Goal: Transaction & Acquisition: Purchase product/service

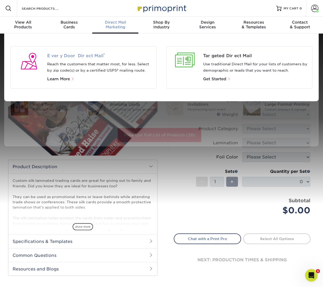
click at [120, 53] on span "Every Door Direct Mail ®" at bounding box center [99, 56] width 105 height 6
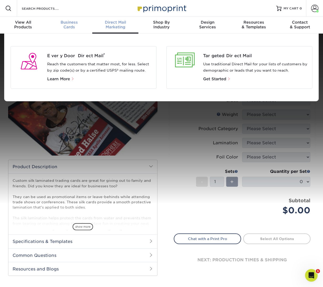
click at [68, 25] on div "Business Cards" at bounding box center [69, 24] width 46 height 9
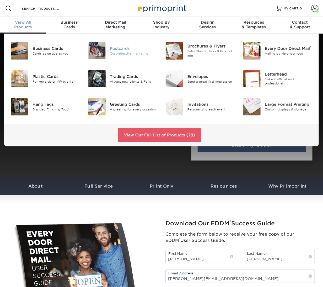
click at [116, 52] on div "Cost-effective marketing" at bounding box center [134, 53] width 48 height 4
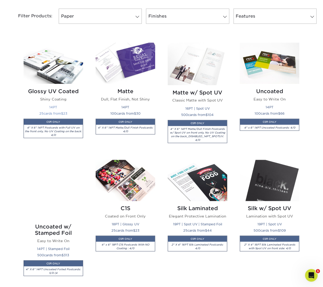
click at [51, 68] on img at bounding box center [54, 63] width 60 height 41
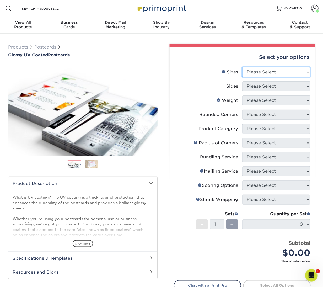
click at [267, 75] on select "Please Select 1.5" x 7" 2" x 4" 2" x 6" 2" x 7" 2" x 8" 2.12" x 5.5" 2.12" x 5.…" at bounding box center [276, 72] width 68 height 10
select select "6.00x9.00"
click at [242, 67] on select "Please Select 1.5" x 7" 2" x 4" 2" x 6" 2" x 7" 2" x 8" 2.12" x 5.5" 2.12" x 5.…" at bounding box center [276, 72] width 68 height 10
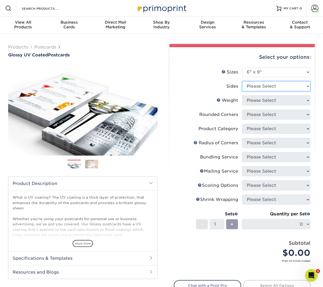
click at [277, 87] on select "Please Select Print Both Sides Print Front Only" at bounding box center [276, 86] width 68 height 10
select select "13abbda7-1d64-4f25-8bb2-c179b224825d"
click at [242, 81] on select "Please Select Print Both Sides Print Front Only" at bounding box center [276, 86] width 68 height 10
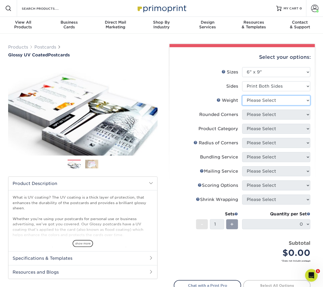
click at [270, 100] on select "Please Select 16PT 14PT 18PT C1S" at bounding box center [276, 100] width 68 height 10
select select "16PT"
click at [242, 95] on select "Please Select 16PT 14PT 18PT C1S" at bounding box center [276, 100] width 68 height 10
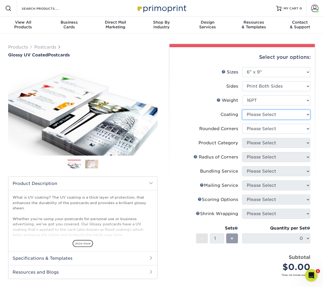
click at [266, 115] on select at bounding box center [276, 115] width 68 height 10
select select "1e8116af-acfc-44b1-83dc-8181aa338834"
click at [242, 110] on select at bounding box center [276, 115] width 68 height 10
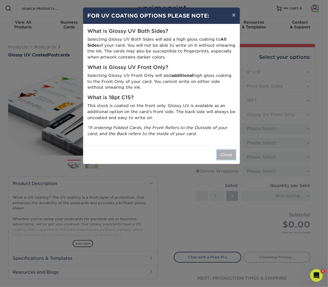
click at [223, 156] on button "Close" at bounding box center [226, 155] width 19 height 10
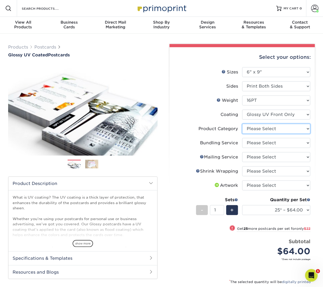
click at [276, 129] on select "Please Select Postcards" at bounding box center [276, 129] width 68 height 10
select select "9b7272e0-d6c8-4c3c-8e97-d3a1bcdab858"
click at [242, 124] on select "Please Select Postcards" at bounding box center [276, 129] width 68 height 10
click at [268, 140] on select "Please Select No Bundling Services Yes, Bundles of 50 (+2 Days) Yes, Bundles of…" at bounding box center [276, 143] width 68 height 10
select select "58689abb-25c0-461c-a4c3-a80b627d6649"
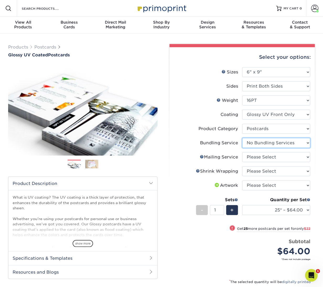
click at [242, 138] on select "Please Select No Bundling Services Yes, Bundles of 50 (+2 Days) Yes, Bundles of…" at bounding box center [276, 143] width 68 height 10
click at [266, 157] on select "Please Select No Direct Mailing Service No, I will mail/stamp/imprint Direct Ma…" at bounding box center [276, 157] width 68 height 10
select select "3e5e9bdd-d78a-4c28-a41d-fe1407925ca6"
click at [242, 152] on select "Please Select No Direct Mailing Service No, I will mail/stamp/imprint Direct Ma…" at bounding box center [276, 157] width 68 height 10
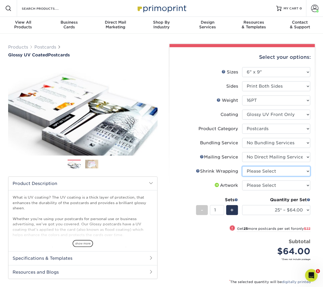
click at [263, 170] on select "Please Select No Shrink Wrapping Shrink Wrap 100 Per Package Shrink Wrap 50 Per…" at bounding box center [276, 171] width 68 height 10
select select "c8749376-e7da-41d0-b3dc-647faf84d907"
click at [242, 166] on select "Please Select No Shrink Wrapping Shrink Wrap 100 Per Package Shrink Wrap 50 Per…" at bounding box center [276, 171] width 68 height 10
click at [259, 185] on select "Please Select I will upload files I need a design - $150" at bounding box center [276, 185] width 68 height 10
select select "upload"
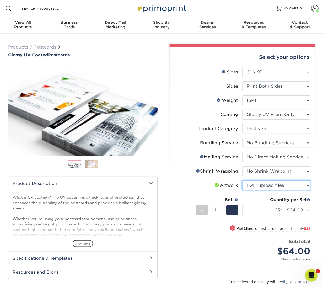
click at [242, 180] on select "Please Select I will upload files I need a design - $150" at bounding box center [276, 185] width 68 height 10
click at [247, 210] on select "25* – $64.00 50* – $86.00 75* – $100.00 100* – $133.00 250* – $224.00 500 – $27…" at bounding box center [276, 210] width 68 height 10
select select "5000 – $848.00"
click at [242, 205] on select "25* – $64.00 50* – $86.00 75* – $100.00 100* – $133.00 250* – $224.00 500 – $27…" at bounding box center [276, 210] width 68 height 10
